Goal: Task Accomplishment & Management: Manage account settings

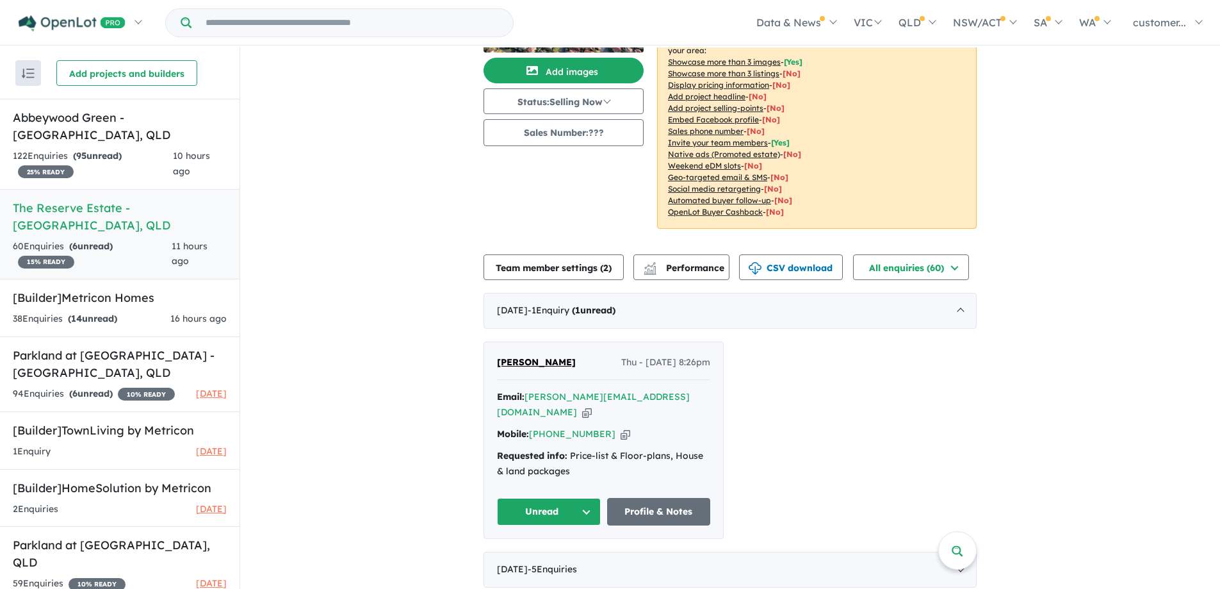
scroll to position [128, 0]
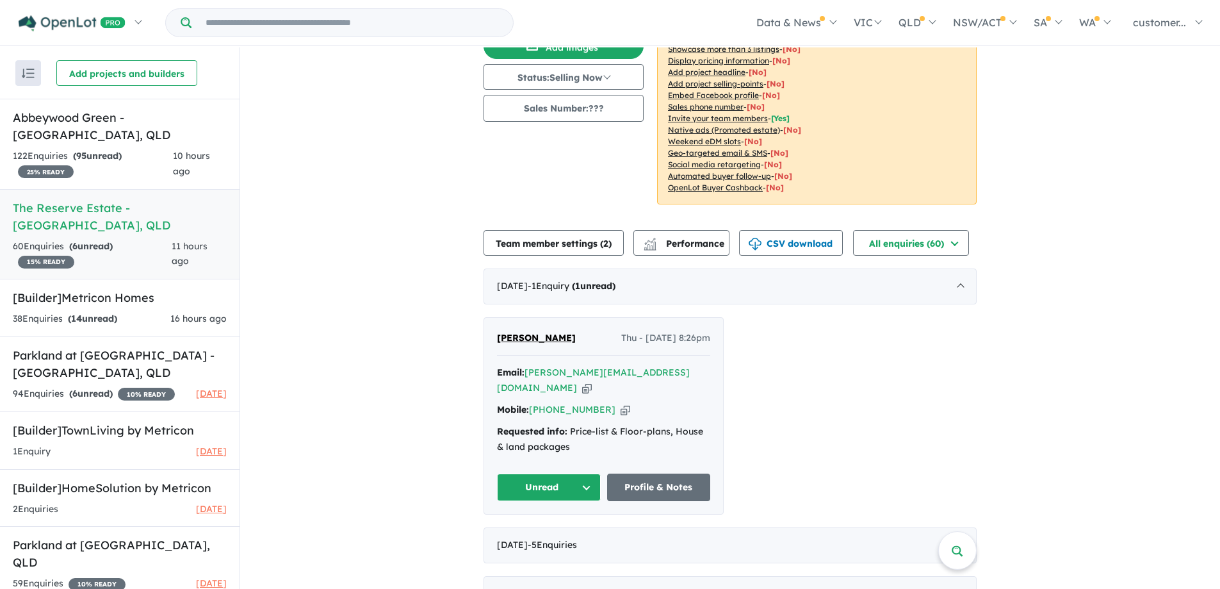
click at [532, 473] on button "Unread" at bounding box center [549, 487] width 104 height 28
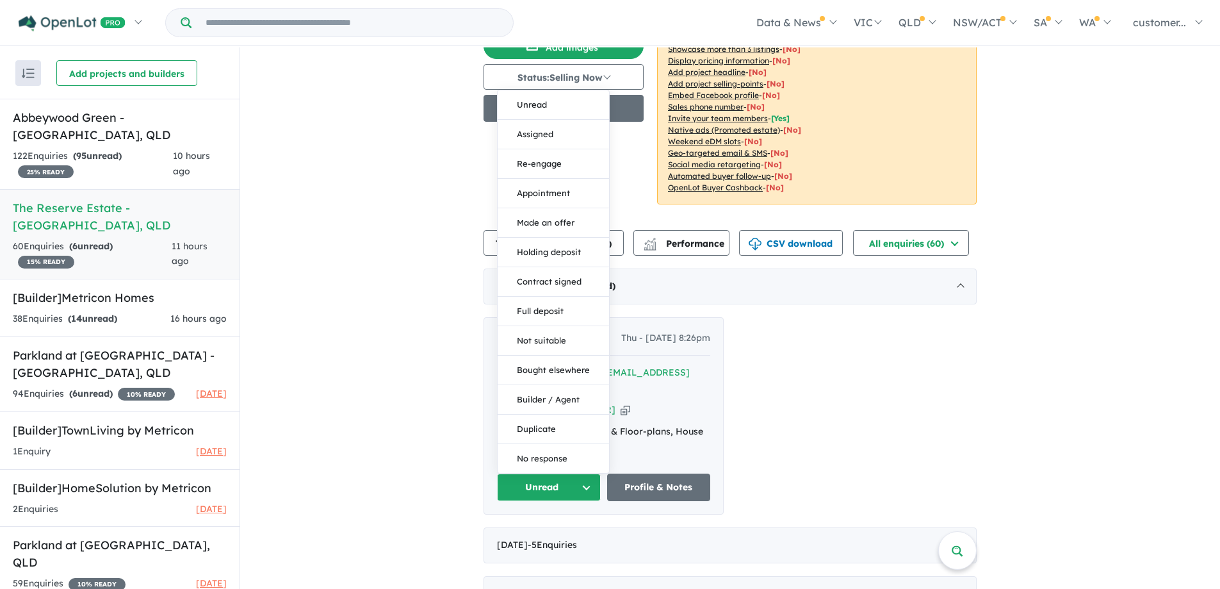
click at [568, 120] on button "Assigned" at bounding box center [553, 134] width 111 height 29
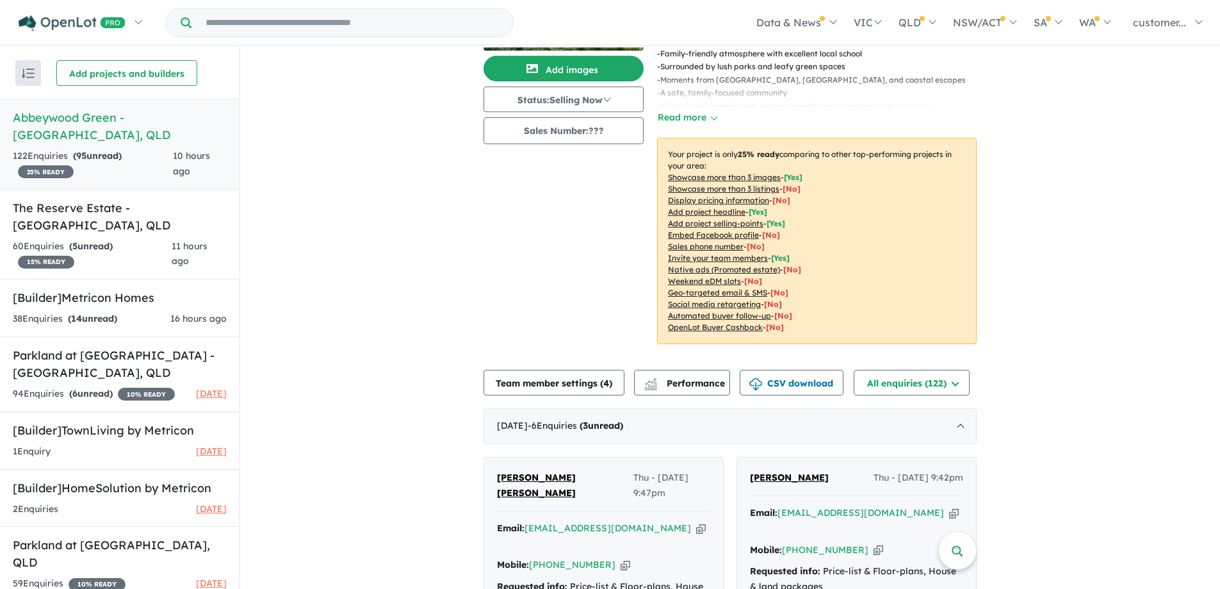
scroll to position [256, 0]
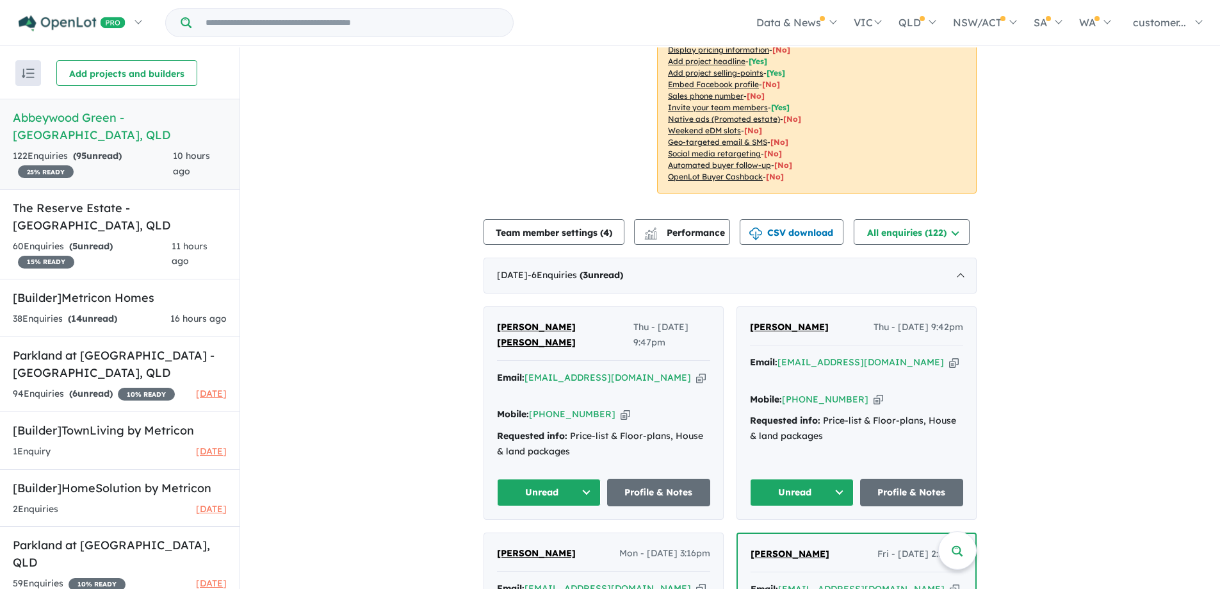
click at [833, 479] on button "Unread" at bounding box center [802, 493] width 104 height 28
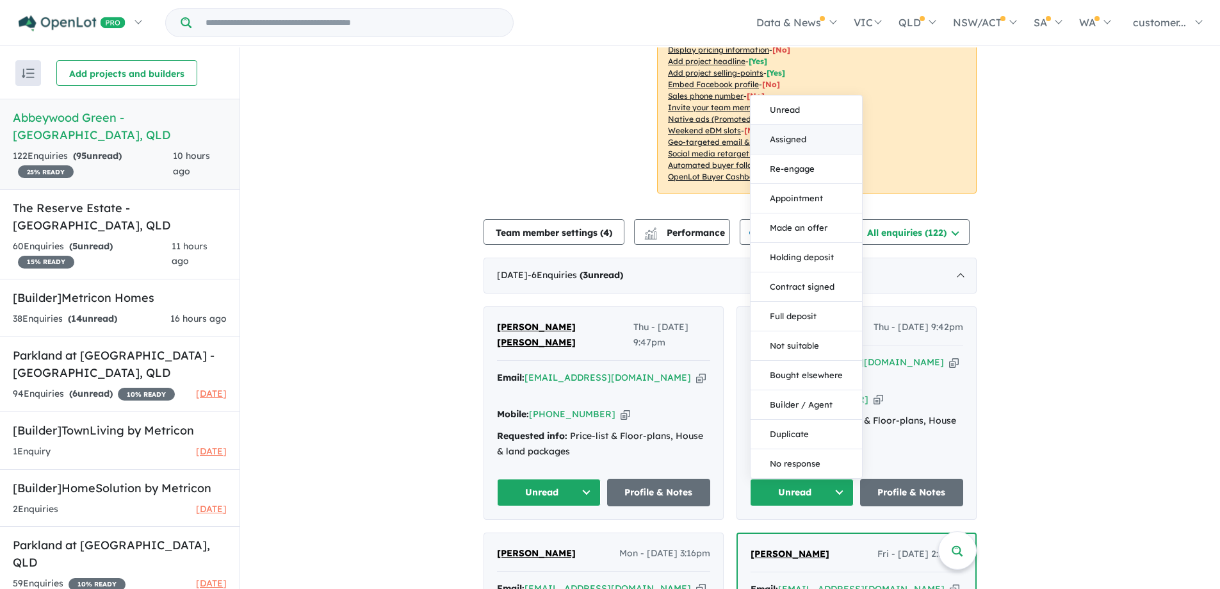
click at [803, 125] on button "Assigned" at bounding box center [806, 139] width 111 height 29
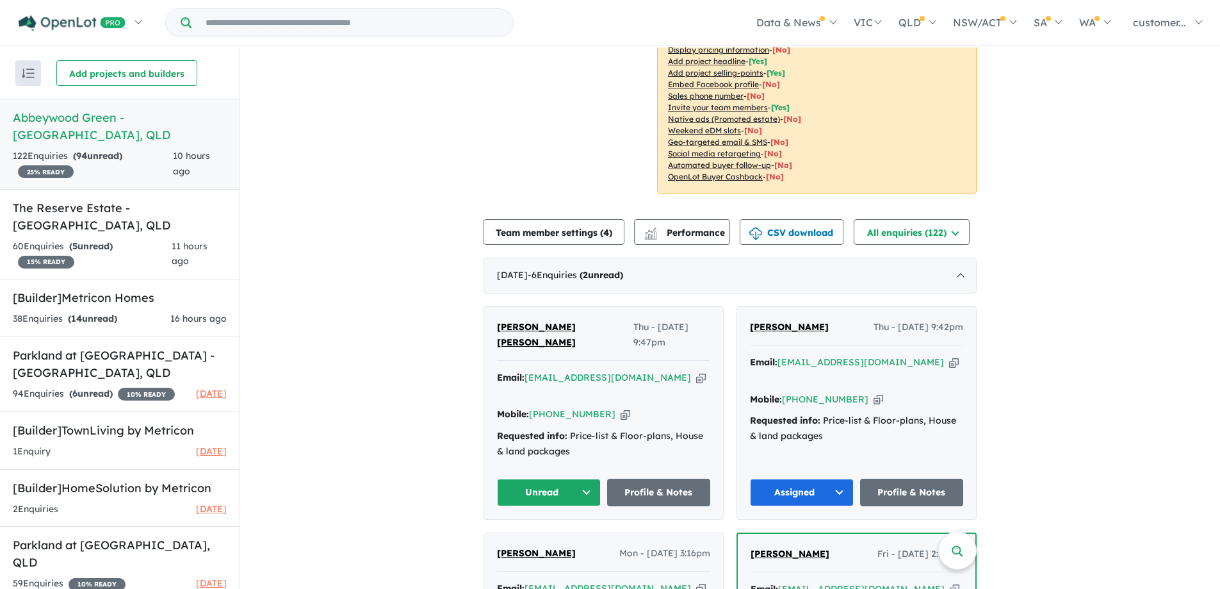
click at [553, 479] on button "Unread" at bounding box center [549, 493] width 104 height 28
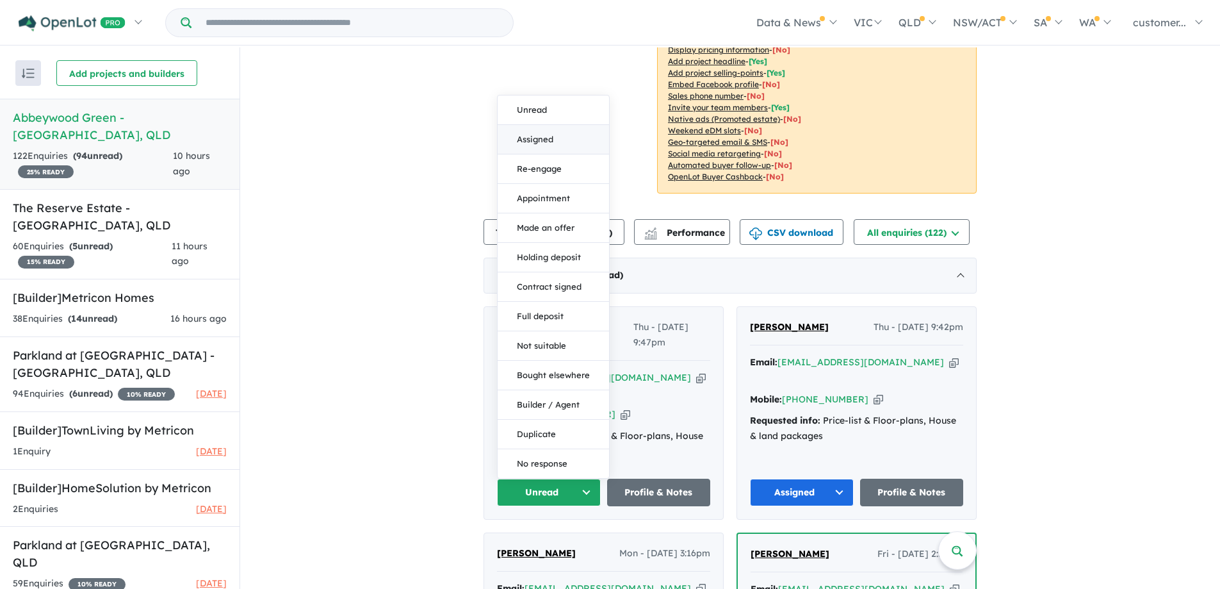
click at [549, 125] on button "Assigned" at bounding box center [553, 139] width 111 height 29
